Goal: Task Accomplishment & Management: Use online tool/utility

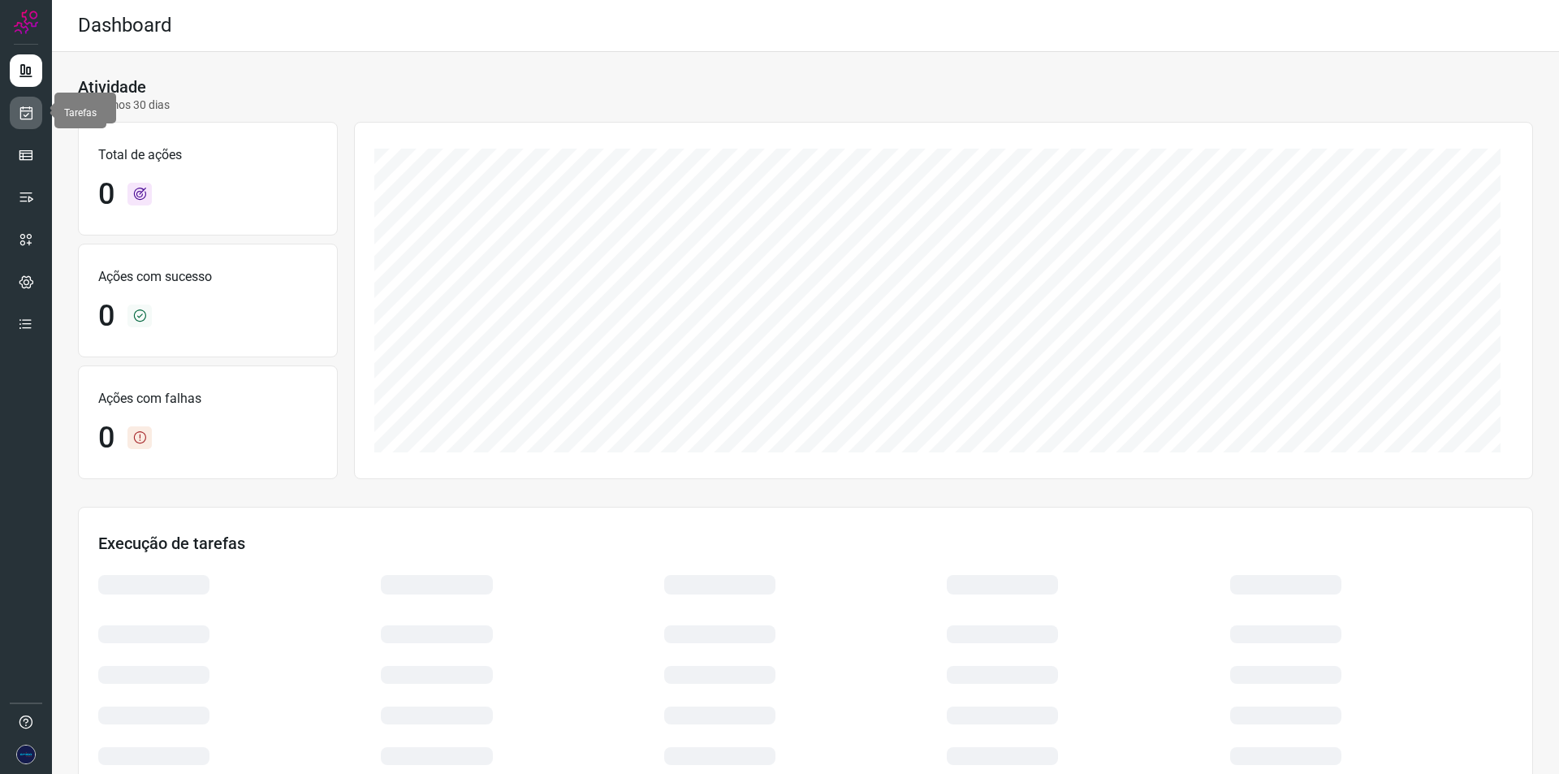
click at [19, 114] on icon at bounding box center [26, 113] width 17 height 16
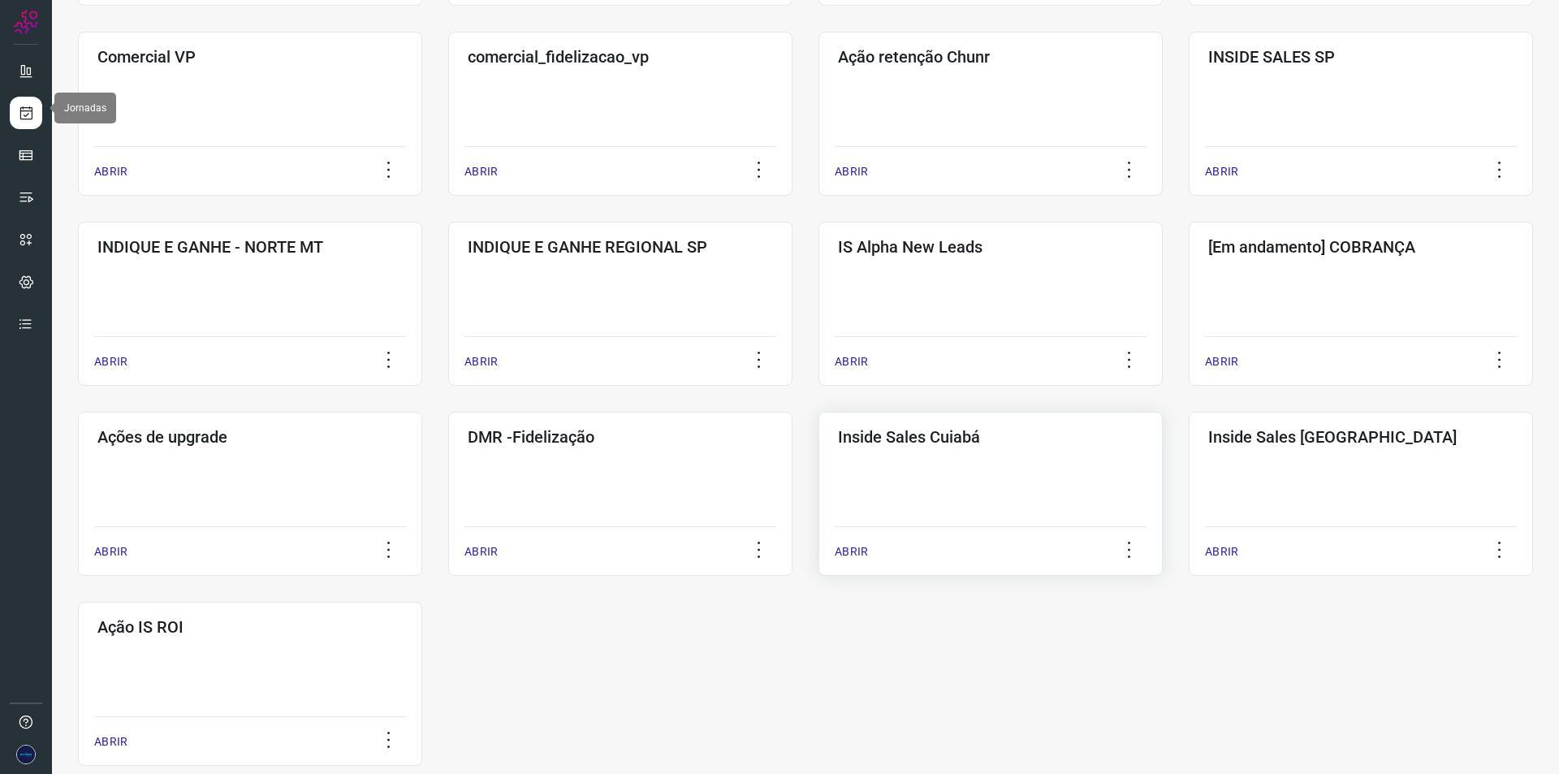
scroll to position [549, 0]
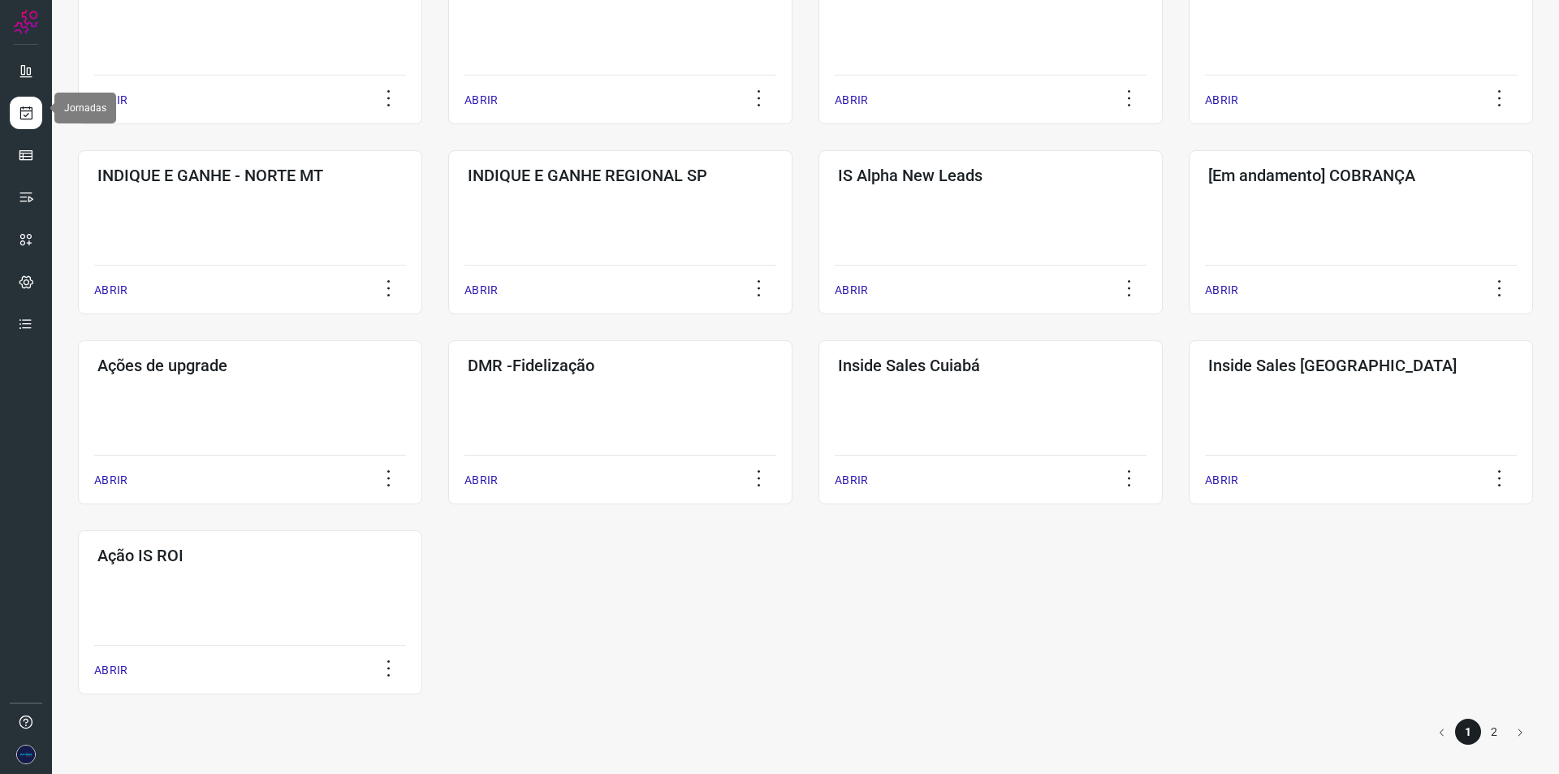
click at [1488, 732] on li "2" at bounding box center [1494, 732] width 26 height 26
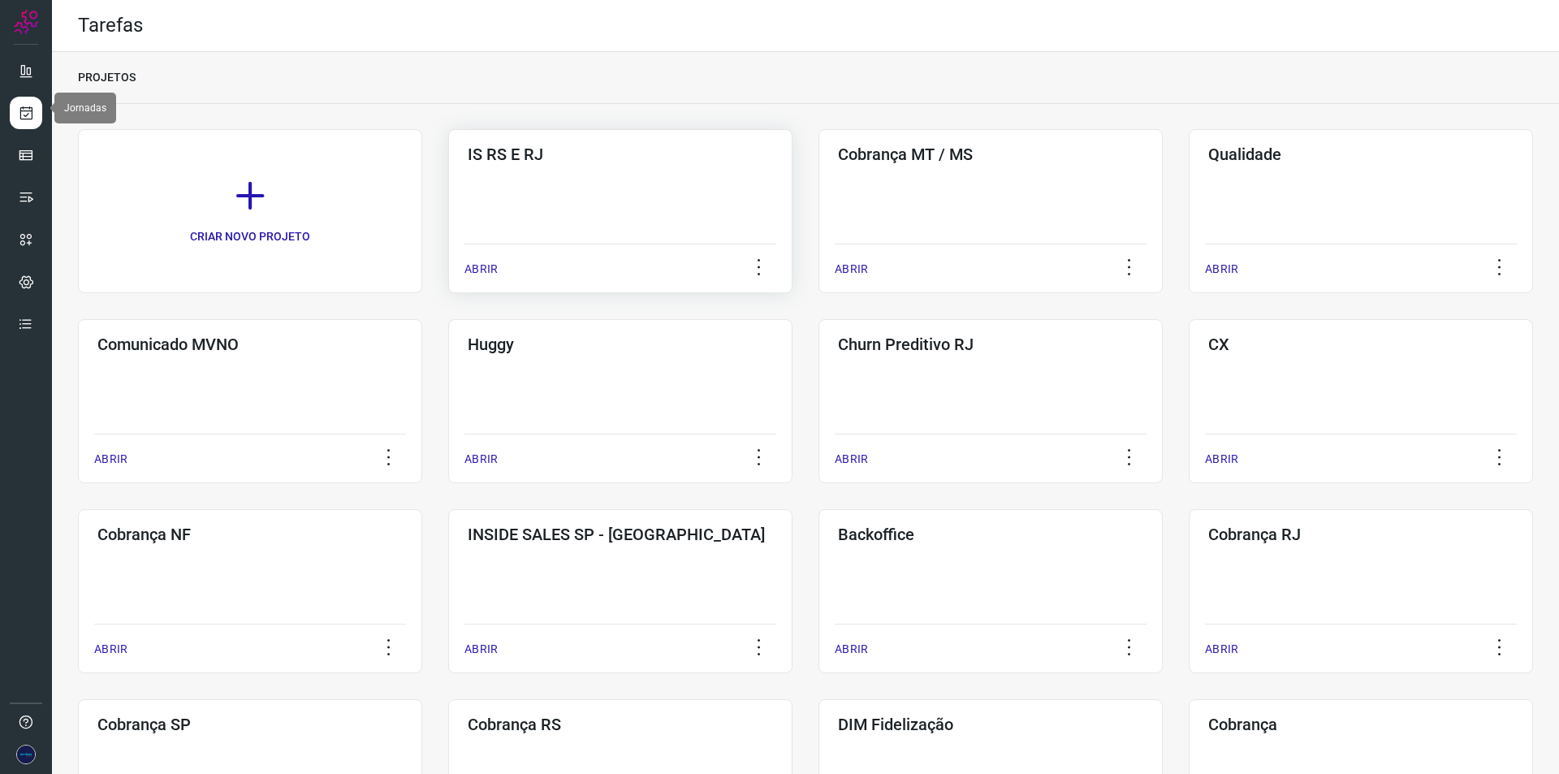
click at [674, 256] on div "ABRIR" at bounding box center [620, 264] width 312 height 41
click at [479, 270] on p "ABRIR" at bounding box center [480, 269] width 33 height 17
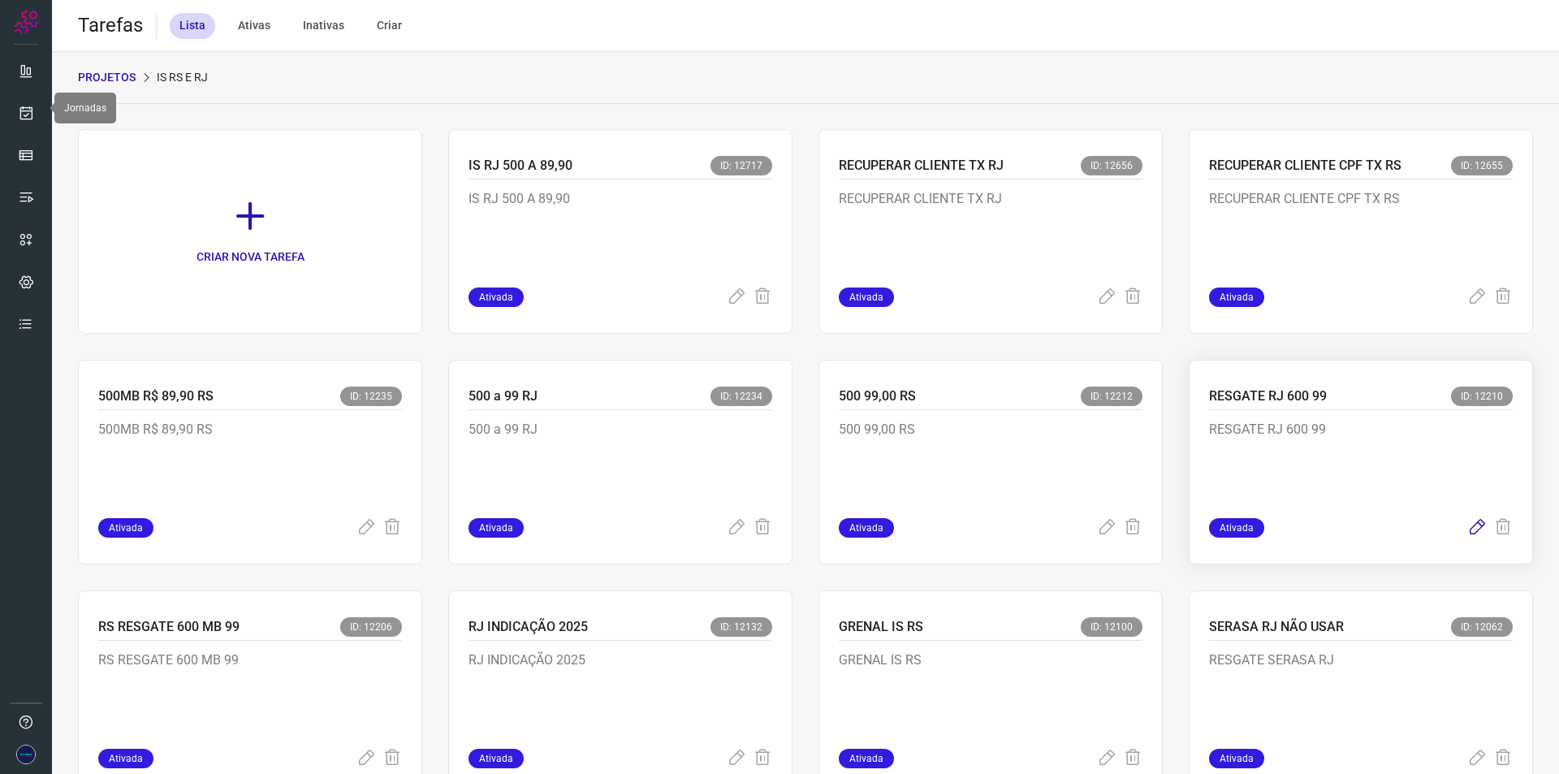
click at [1467, 527] on icon at bounding box center [1476, 527] width 19 height 19
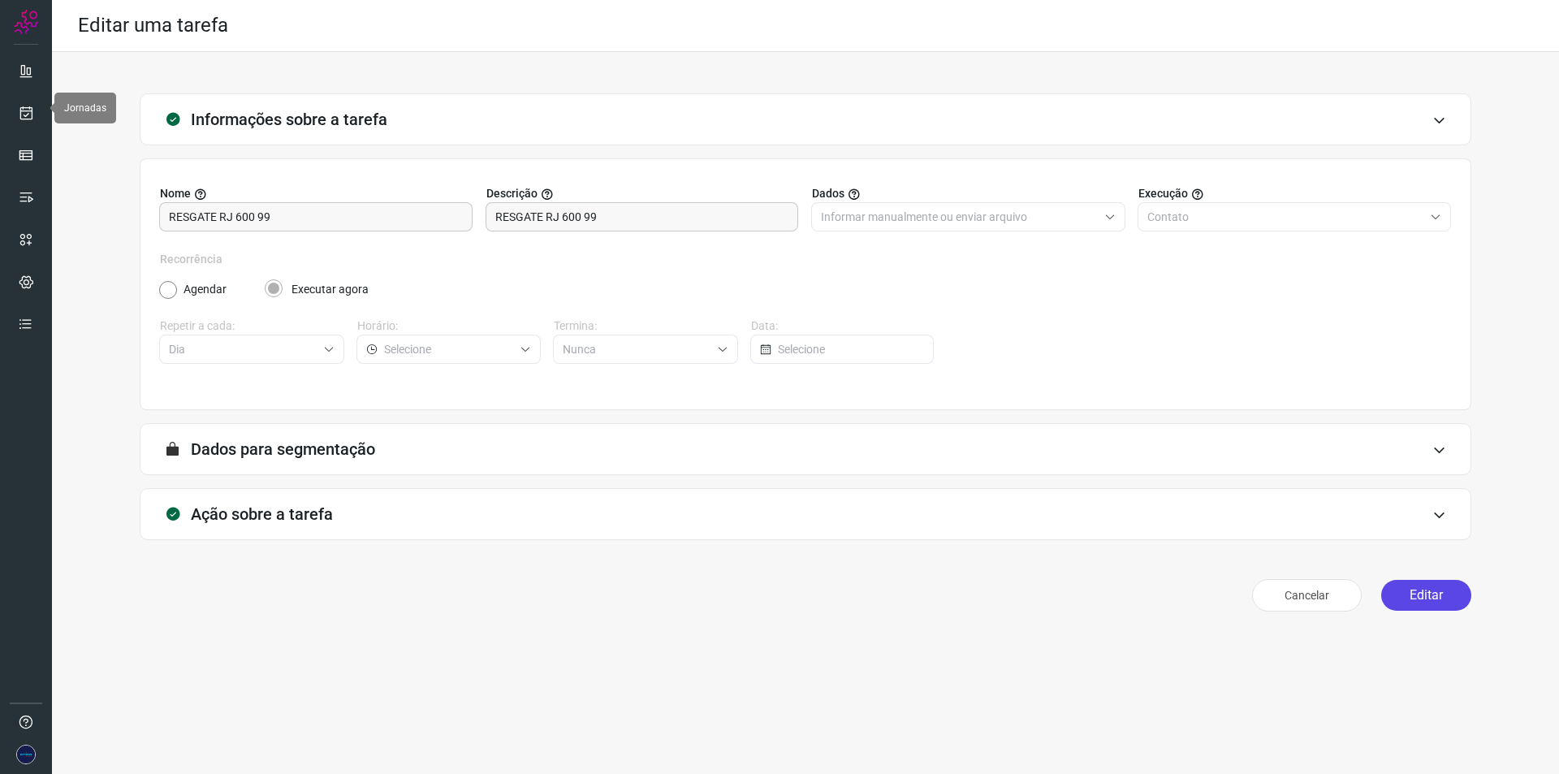
click at [1421, 598] on button "Editar" at bounding box center [1426, 595] width 90 height 31
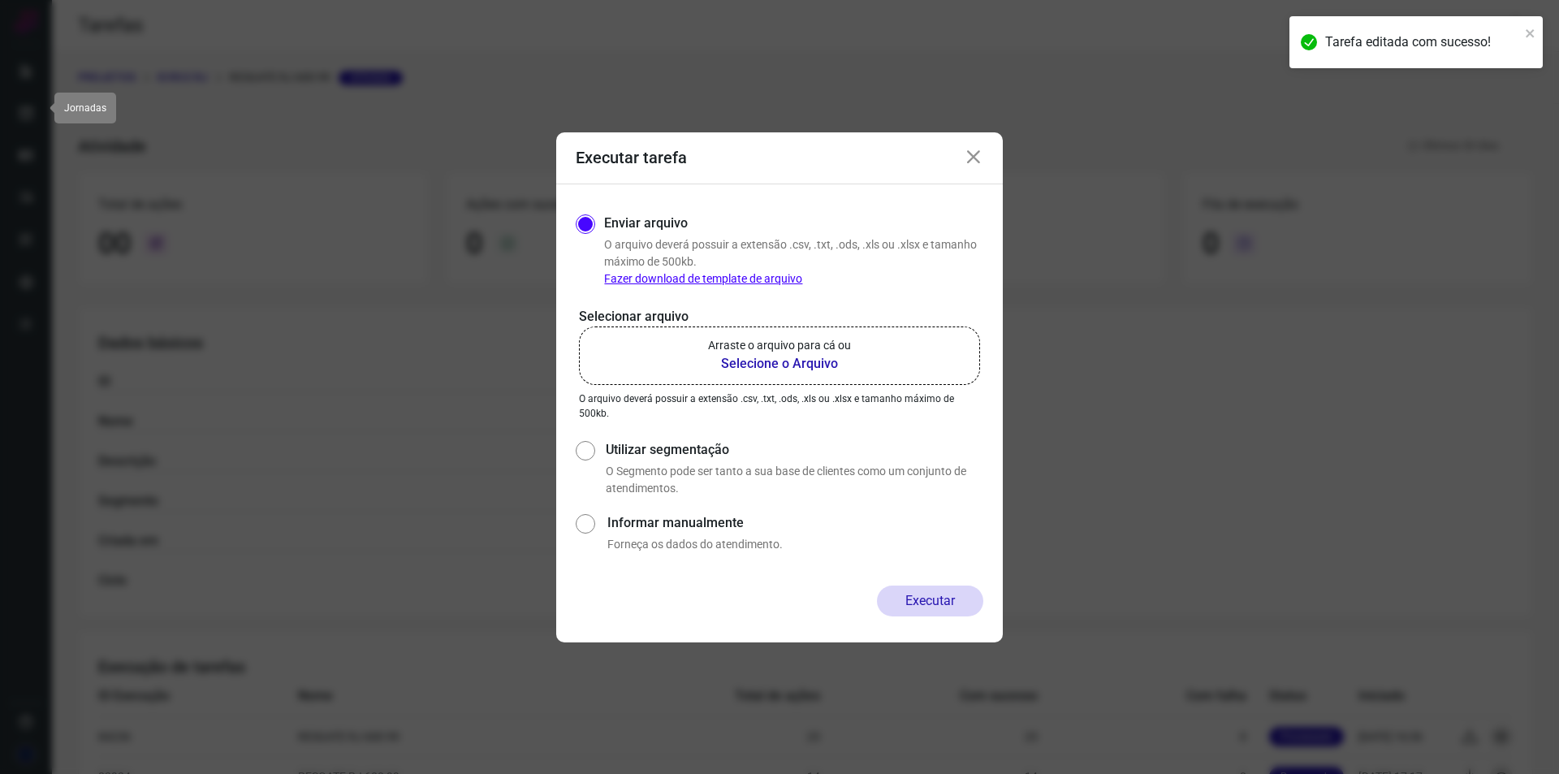
click at [823, 368] on b "Selecione o Arquivo" at bounding box center [779, 363] width 143 height 19
click at [0, 0] on input "Arraste o arquivo para cá ou Selecione o Arquivo" at bounding box center [0, 0] width 0 height 0
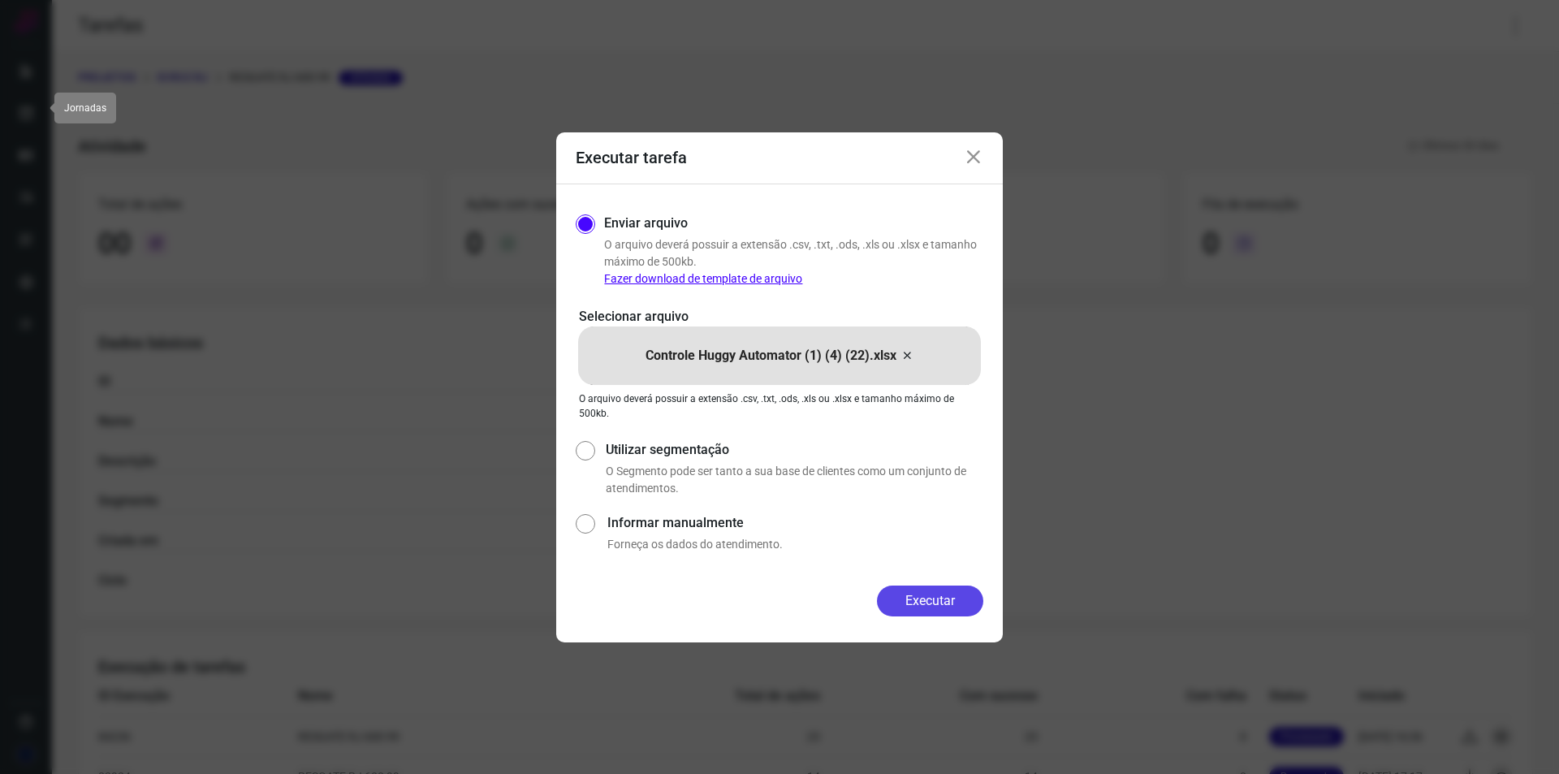
click at [956, 600] on button "Executar" at bounding box center [930, 600] width 106 height 31
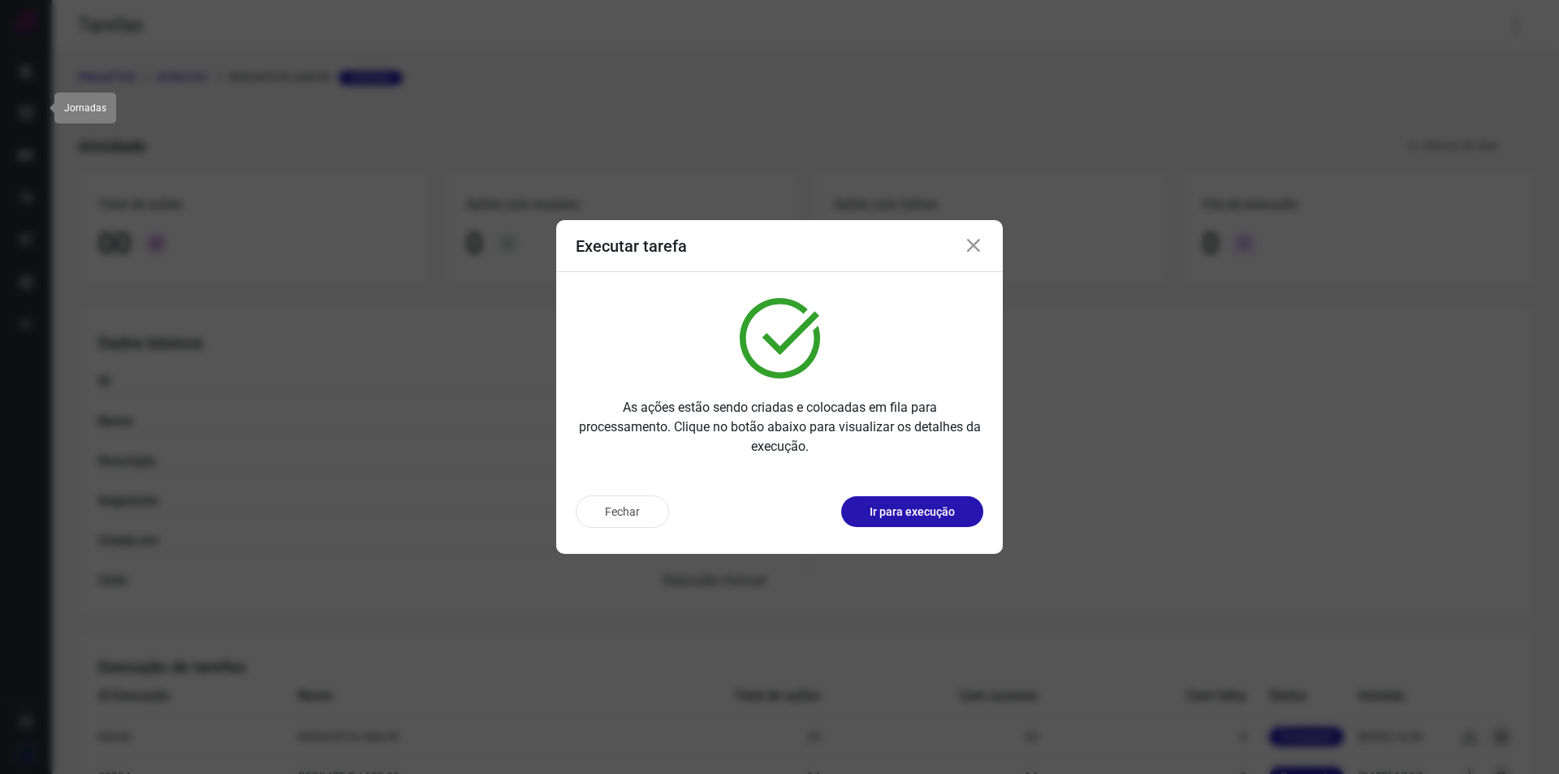
click at [972, 246] on icon at bounding box center [973, 245] width 19 height 19
